Goal: Task Accomplishment & Management: Manage account settings

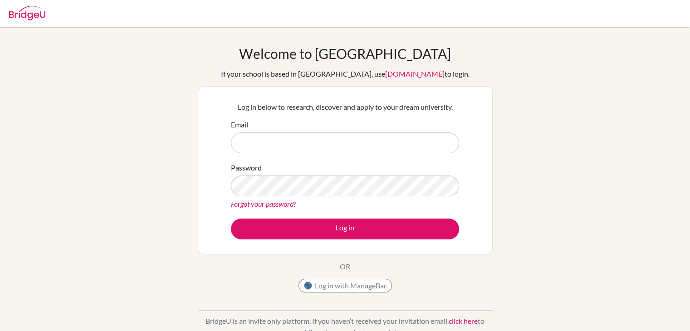
scroll to position [1, 0]
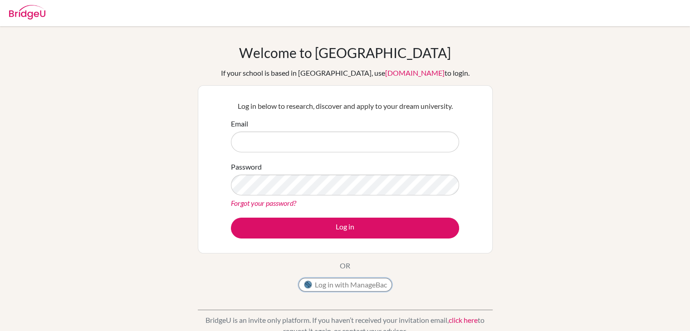
click at [350, 280] on button "Log in with ManageBac" at bounding box center [346, 285] width 94 height 14
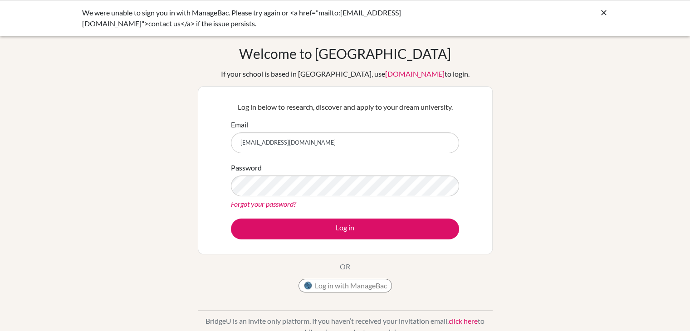
type input "tanvichetan@trioworldacademy.com"
click at [273, 202] on link "Forgot your password?" at bounding box center [263, 204] width 65 height 9
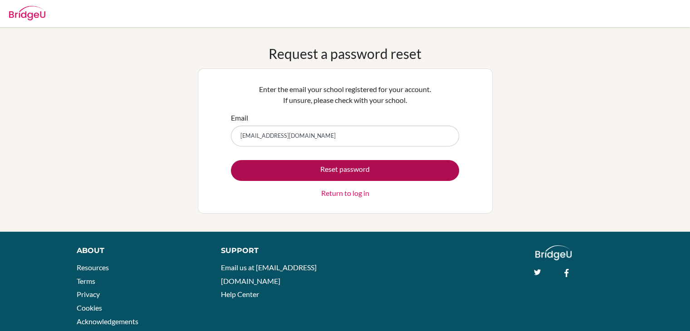
type input "[EMAIL_ADDRESS][DOMAIN_NAME]"
click at [307, 162] on button "Reset password" at bounding box center [345, 170] width 228 height 21
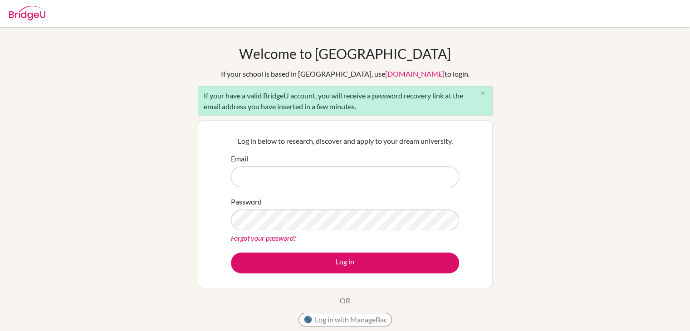
click at [312, 88] on div "If your have a valid BridgeU account, you will receive a password recovery link…" at bounding box center [345, 101] width 295 height 30
drag, startPoint x: 312, startPoint y: 88, endPoint x: 374, endPoint y: 103, distance: 63.6
click at [374, 103] on div "If your have a valid BridgeU account, you will receive a password recovery link…" at bounding box center [345, 101] width 295 height 30
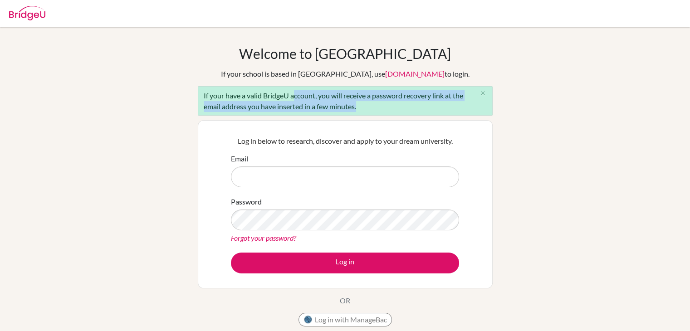
click at [374, 103] on div "If your have a valid BridgeU account, you will receive a password recovery link…" at bounding box center [345, 101] width 295 height 30
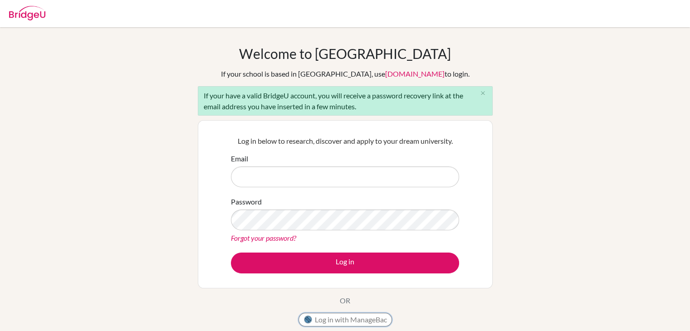
click at [339, 315] on button "Log in with ManageBac" at bounding box center [346, 320] width 94 height 14
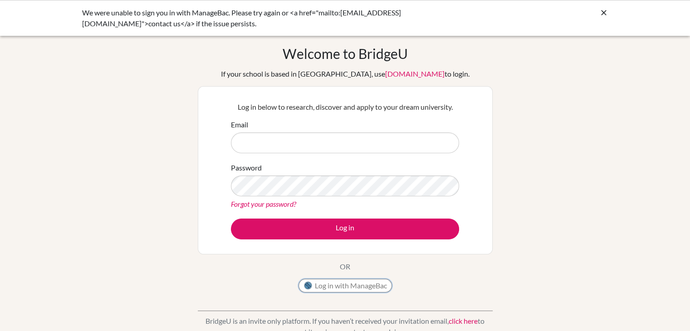
click at [361, 285] on button "Log in with ManageBac" at bounding box center [346, 286] width 94 height 14
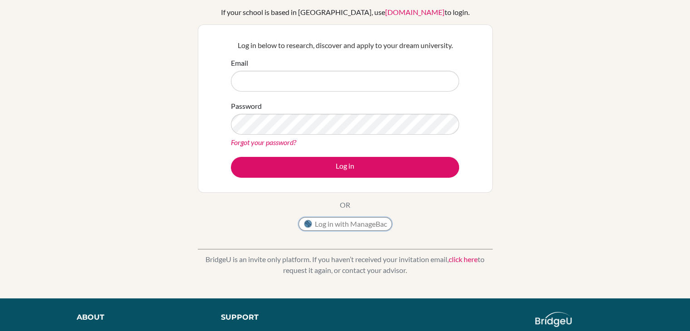
scroll to position [63, 0]
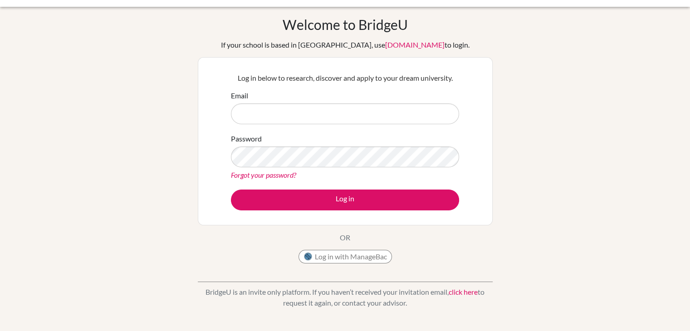
scroll to position [30, 0]
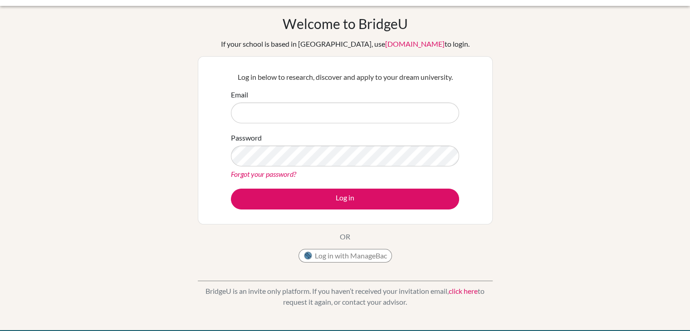
click at [458, 290] on link "click here" at bounding box center [463, 291] width 29 height 9
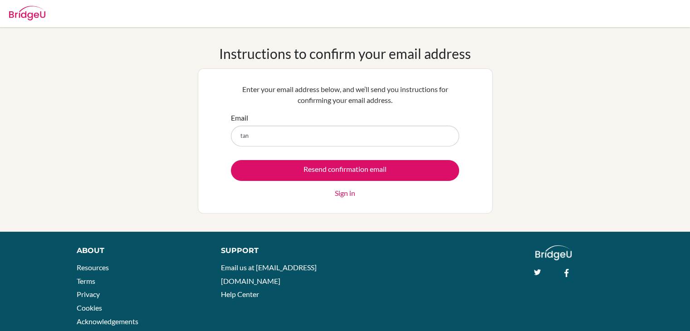
type input "tanvichetan@trioworldacademy.com"
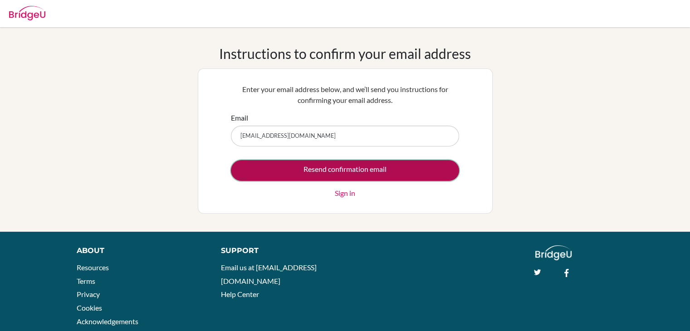
click at [344, 172] on input "Resend confirmation email" at bounding box center [345, 170] width 228 height 21
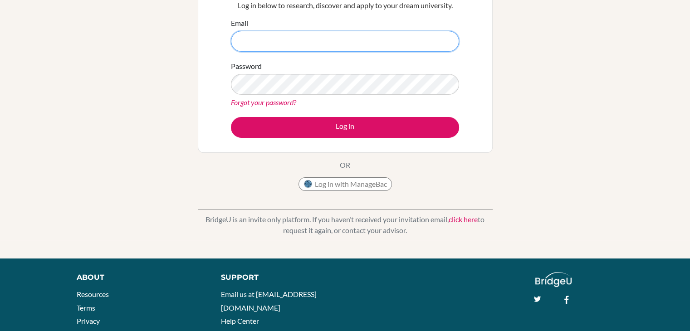
scroll to position [136, 0]
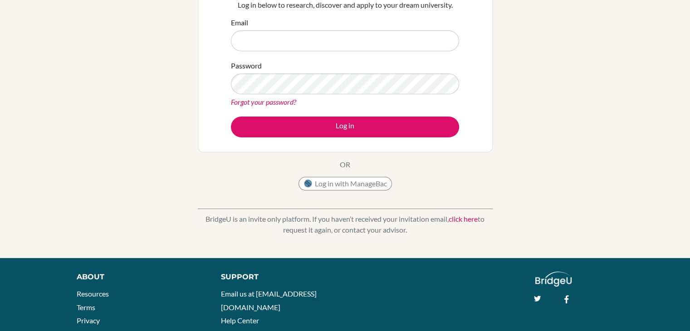
click at [355, 289] on div "Support Email us at hi@bridge-u.com Help Center" at bounding box center [367, 302] width 321 height 60
drag, startPoint x: 355, startPoint y: 289, endPoint x: 569, endPoint y: 226, distance: 222.8
click at [569, 226] on div "Welcome to BridgeU If your school is based in China, use app.bridge-u.com.cn to…" at bounding box center [345, 74] width 690 height 331
click at [472, 220] on link "click here" at bounding box center [463, 219] width 29 height 9
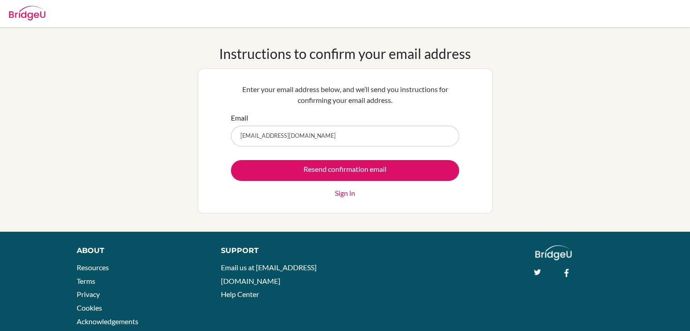
type input "[EMAIL_ADDRESS][DOMAIN_NAME]"
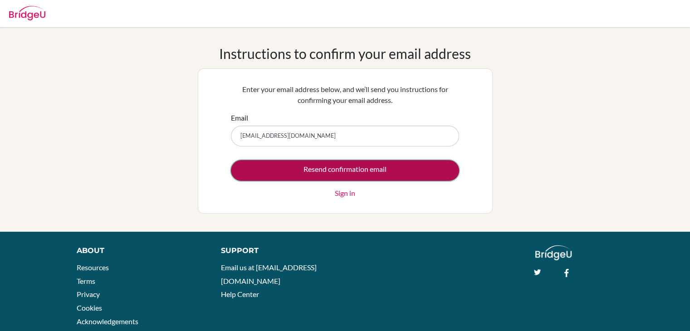
click at [368, 169] on input "Resend confirmation email" at bounding box center [345, 170] width 228 height 21
